Goal: Navigation & Orientation: Find specific page/section

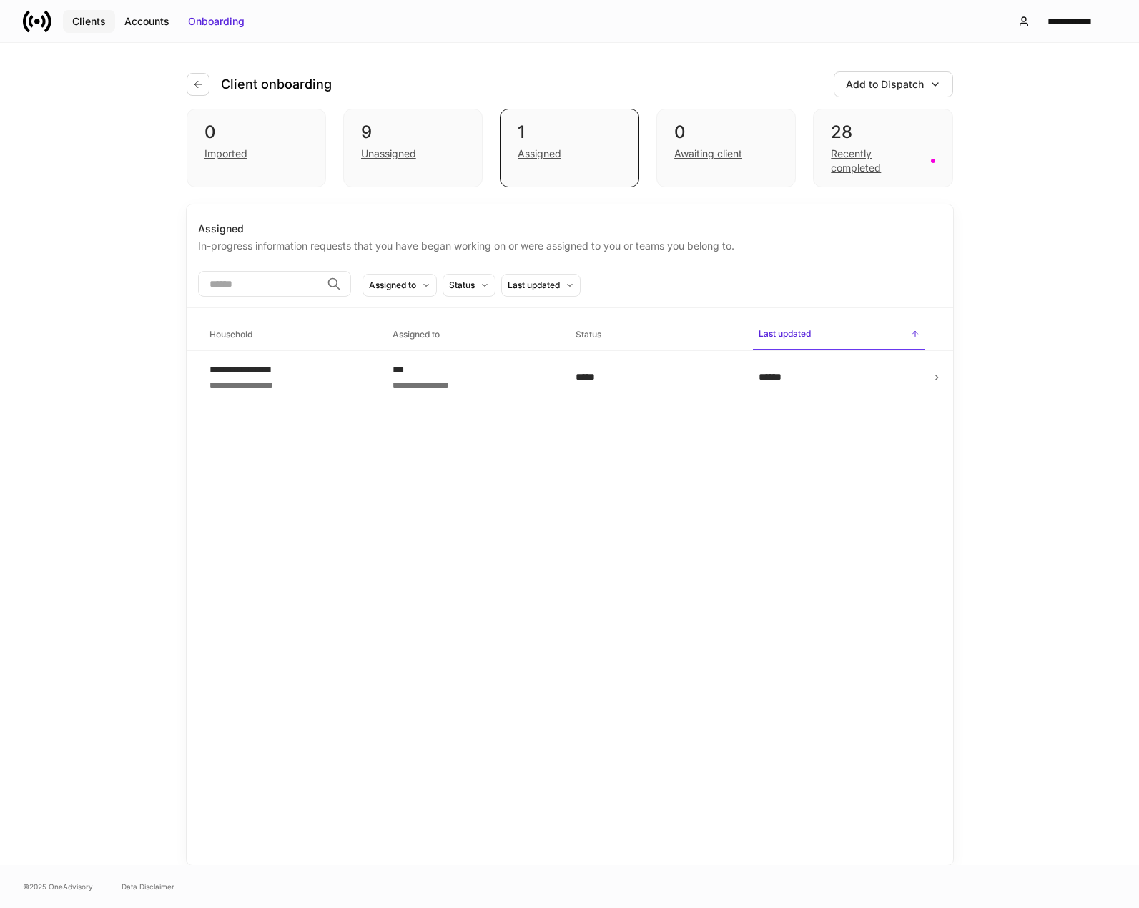
click at [94, 21] on div "Clients" at bounding box center [89, 21] width 34 height 14
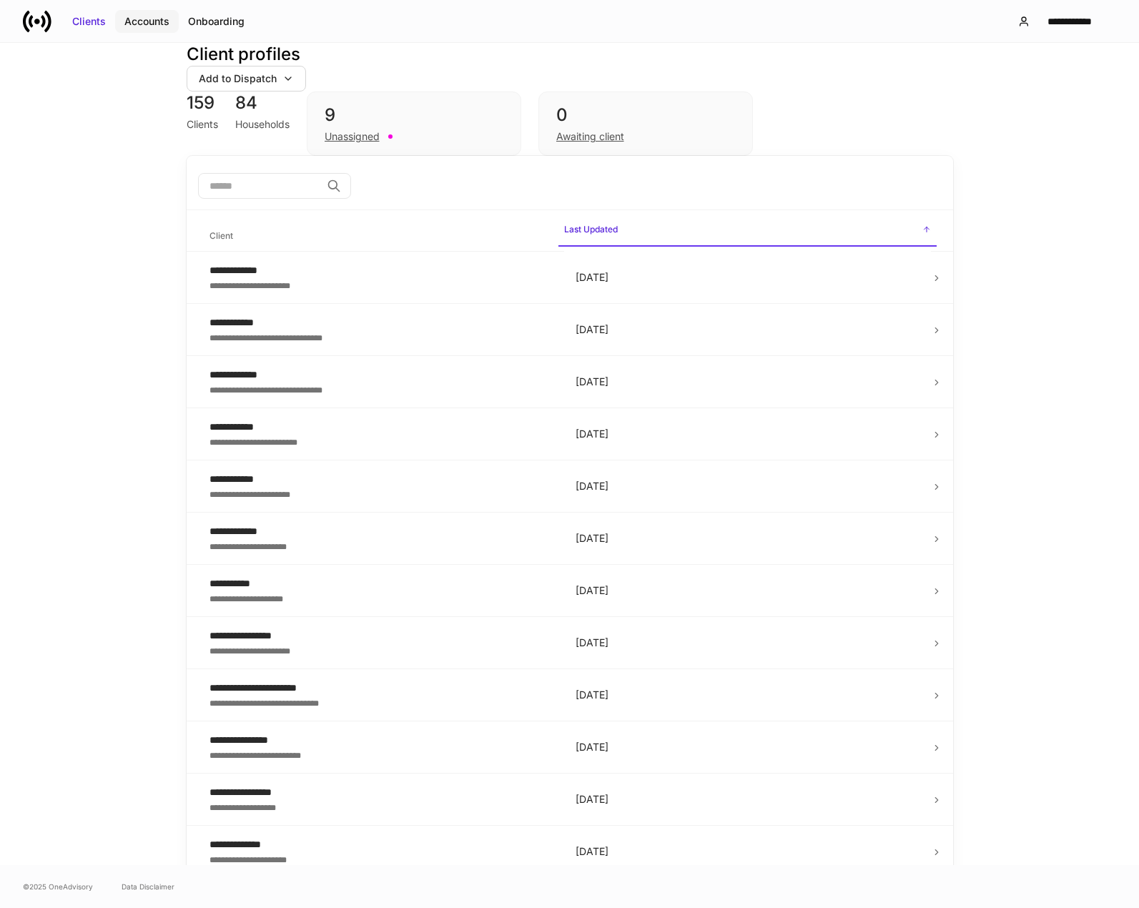
click at [154, 27] on div "Accounts" at bounding box center [146, 21] width 45 height 14
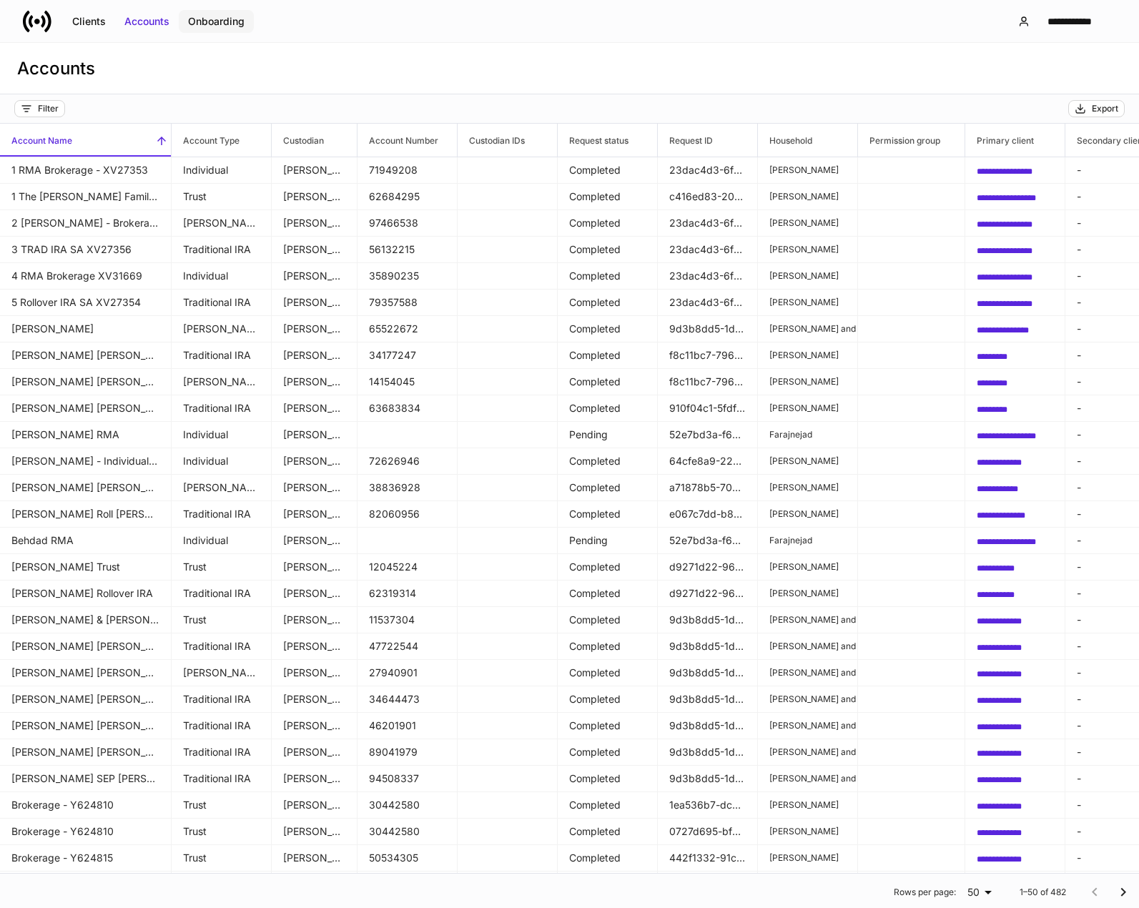
click at [224, 20] on div "Onboarding" at bounding box center [216, 21] width 56 height 14
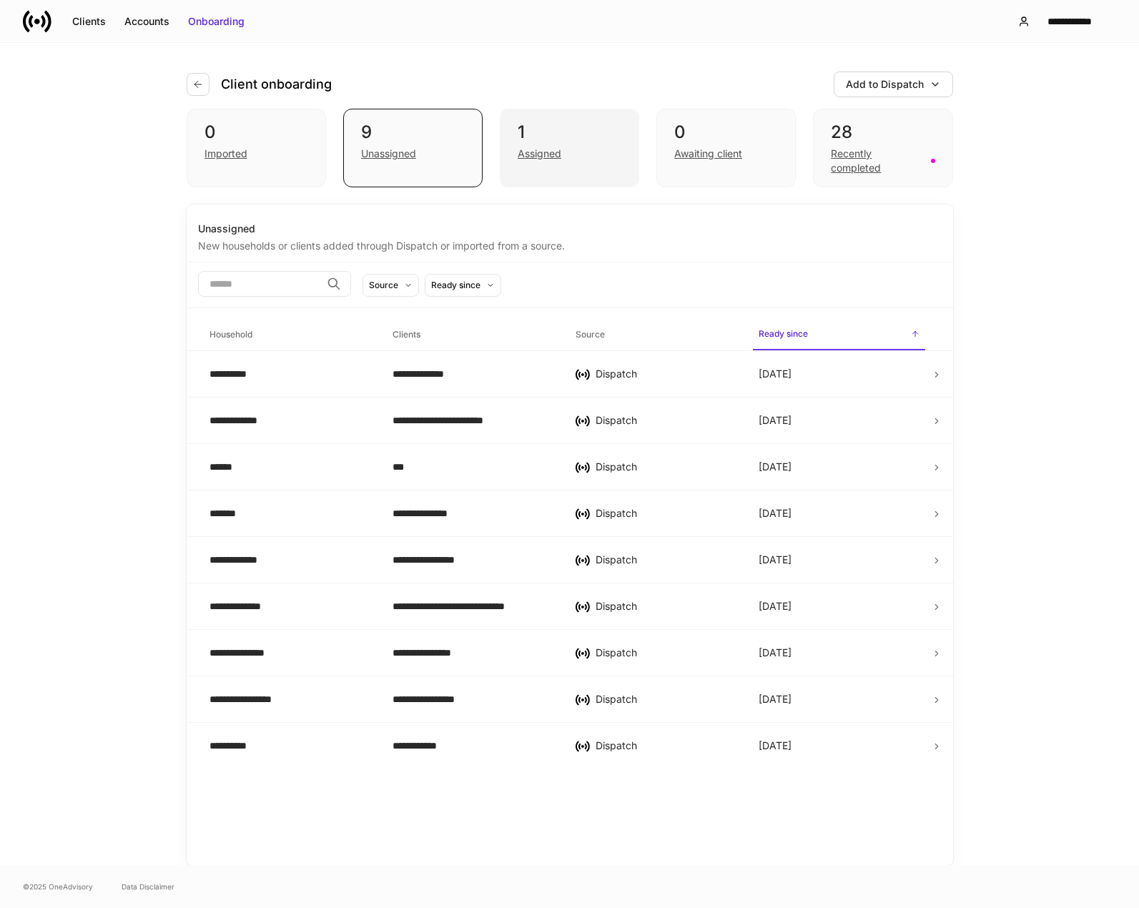
click at [545, 152] on div "Assigned" at bounding box center [539, 154] width 44 height 14
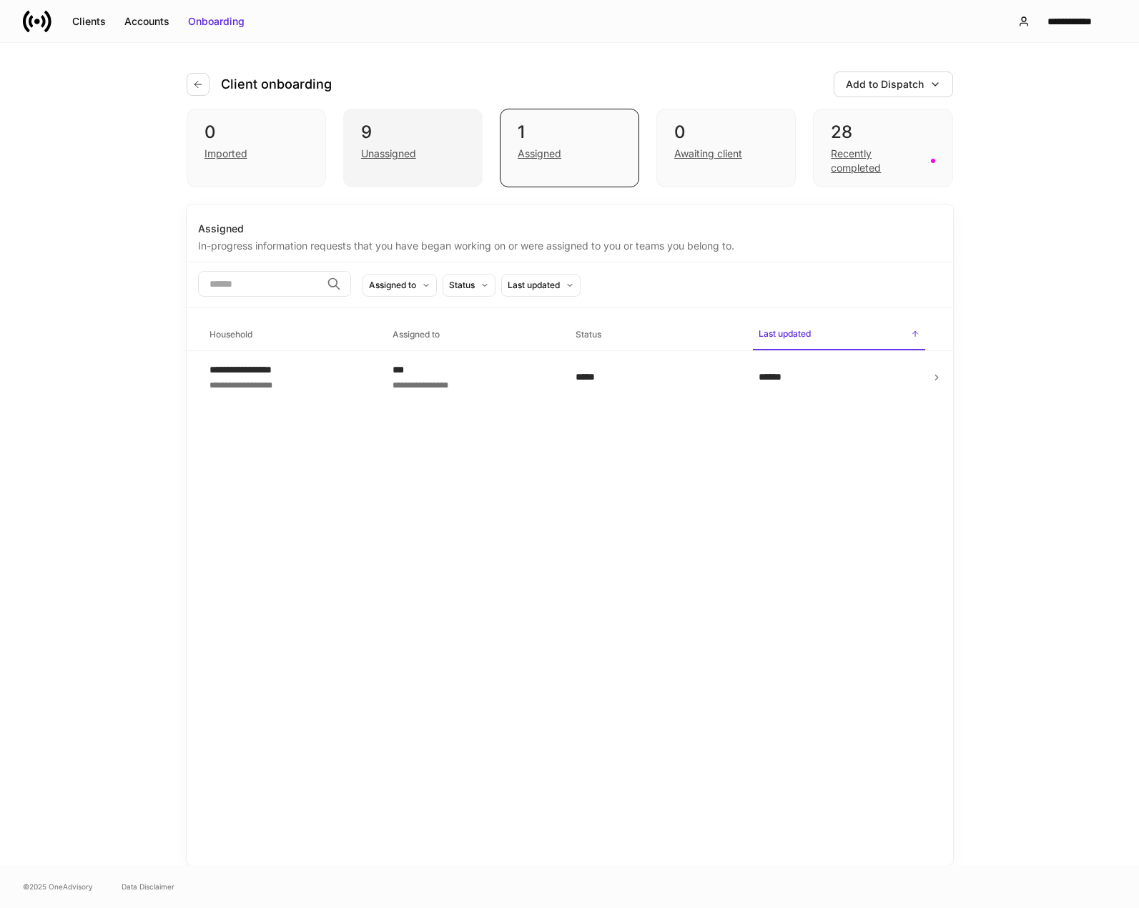
click at [375, 159] on div "Unassigned" at bounding box center [388, 154] width 55 height 14
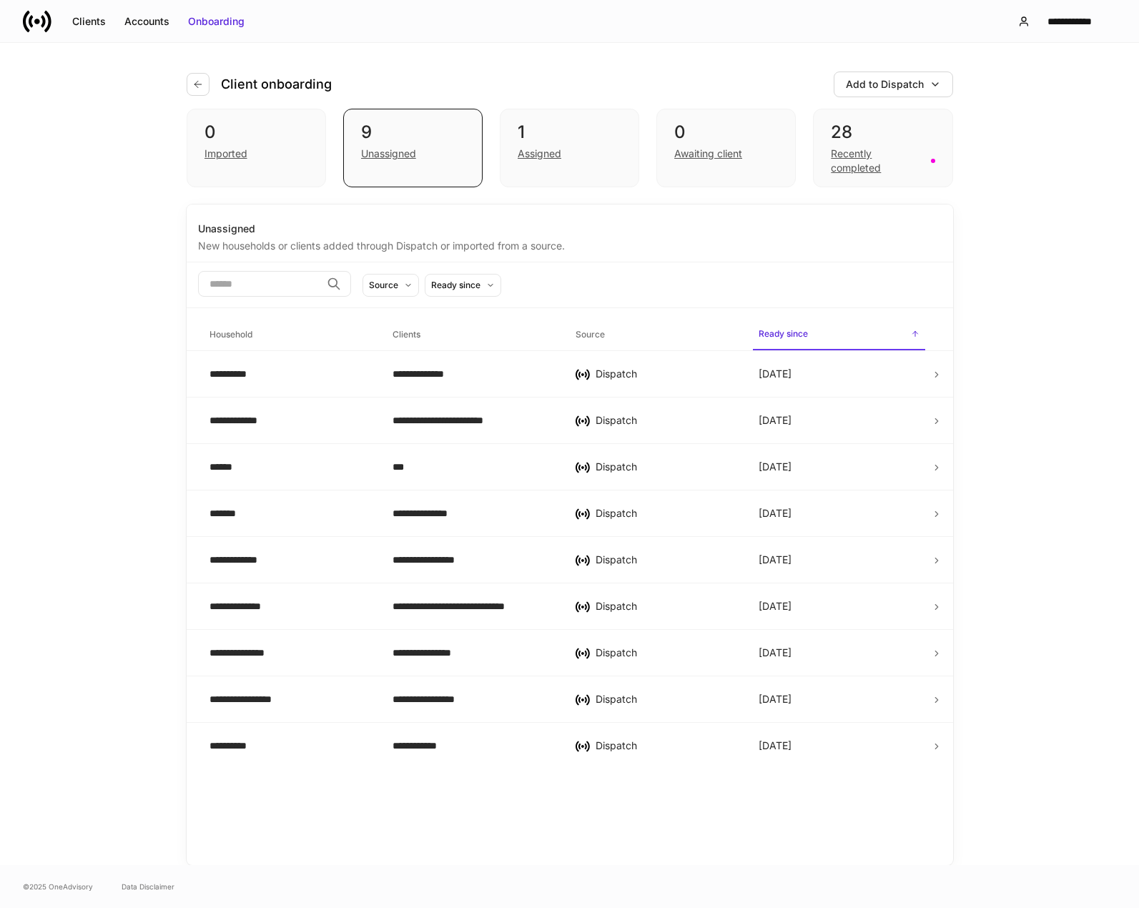
click at [1102, 335] on div "**********" at bounding box center [569, 454] width 1139 height 822
click at [398, 157] on div "Unassigned" at bounding box center [388, 154] width 55 height 14
click at [610, 239] on div "New households or clients added through Dispatch or imported from a source." at bounding box center [569, 244] width 743 height 17
